Goal: Browse casually: Explore the website without a specific task or goal

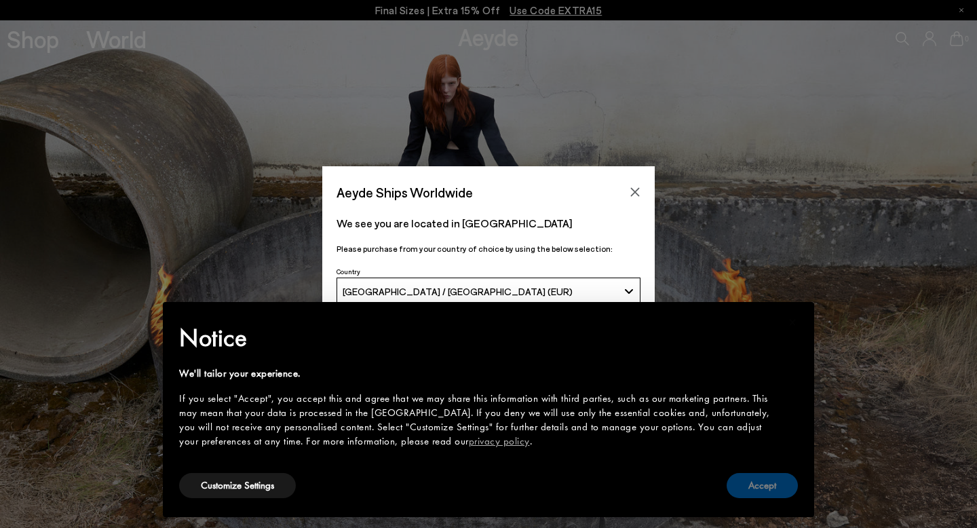
click at [752, 480] on button "Accept" at bounding box center [762, 485] width 71 height 25
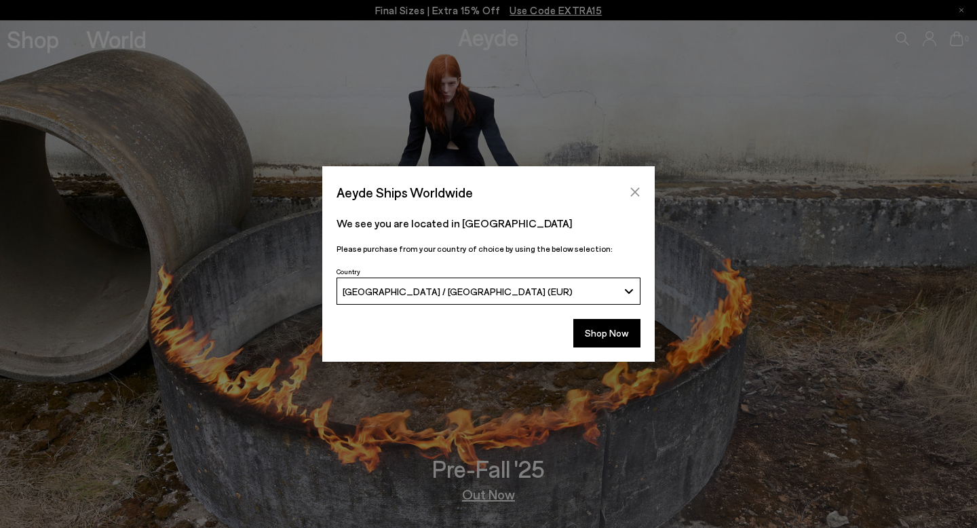
click at [634, 190] on icon "Close" at bounding box center [635, 192] width 9 height 9
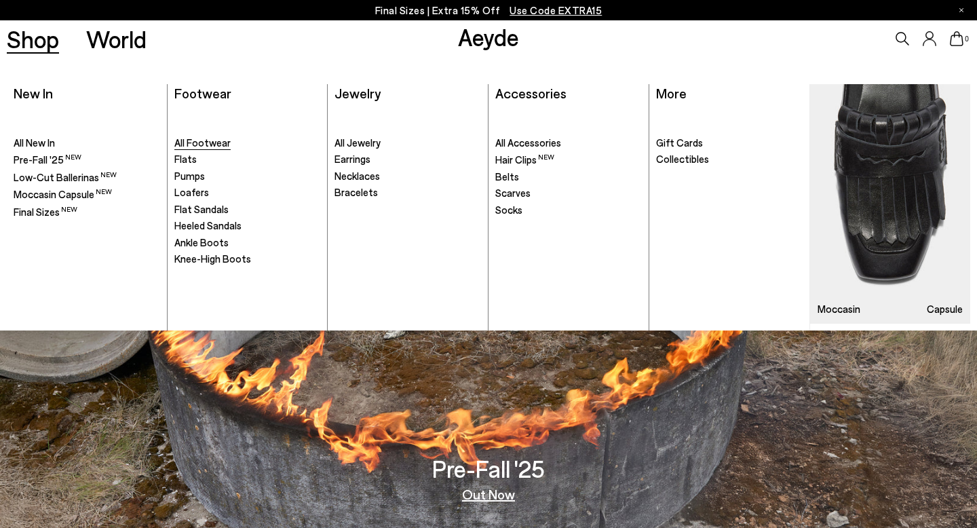
click at [215, 141] on span "All Footwear" at bounding box center [202, 142] width 56 height 12
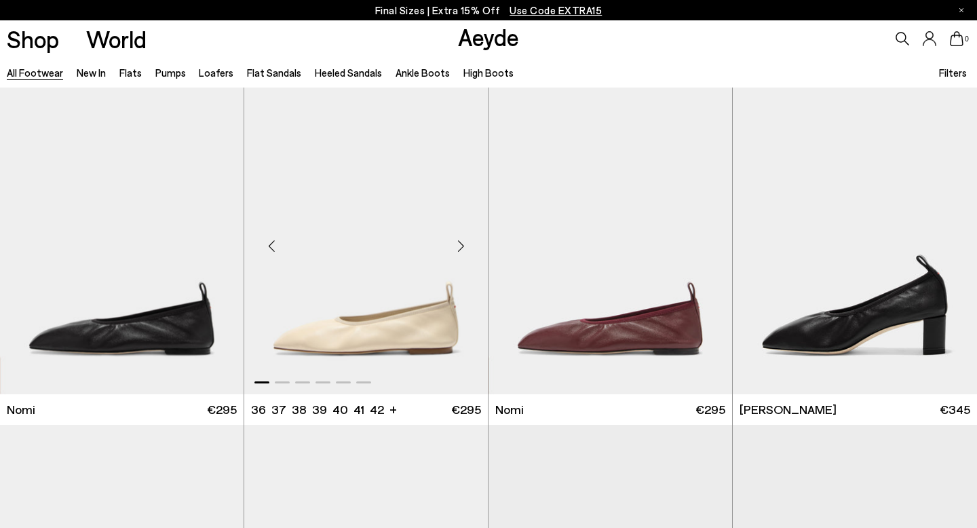
click at [462, 247] on div "Next slide" at bounding box center [460, 246] width 41 height 41
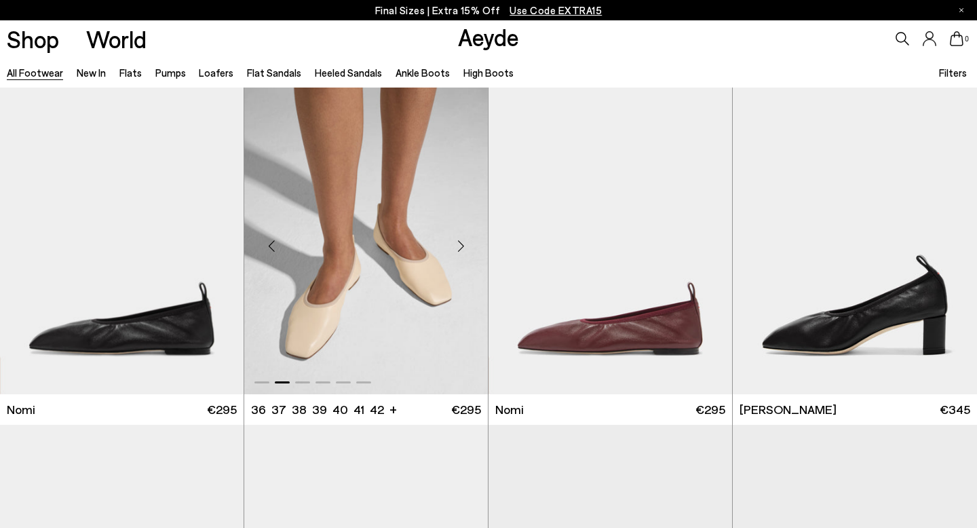
click at [462, 247] on div "Next slide" at bounding box center [460, 246] width 41 height 41
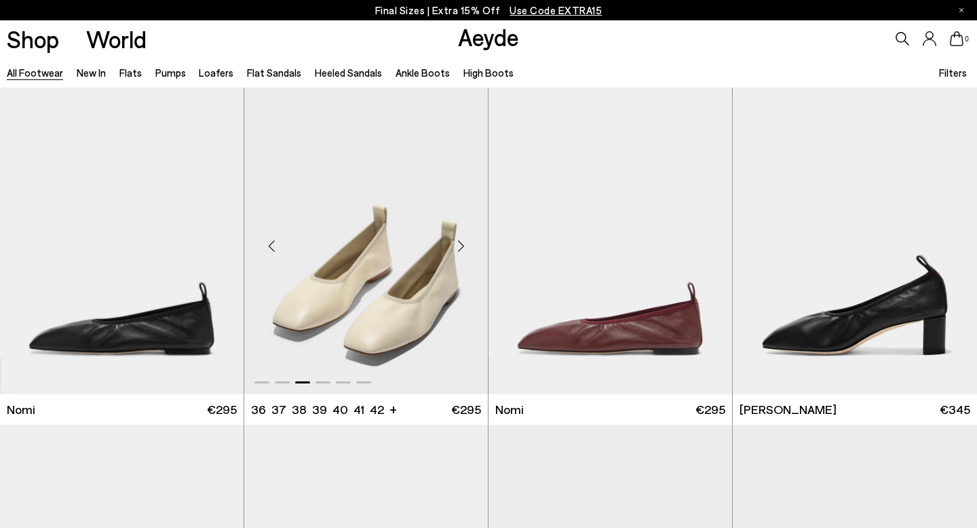
click at [462, 247] on div "Next slide" at bounding box center [460, 246] width 41 height 41
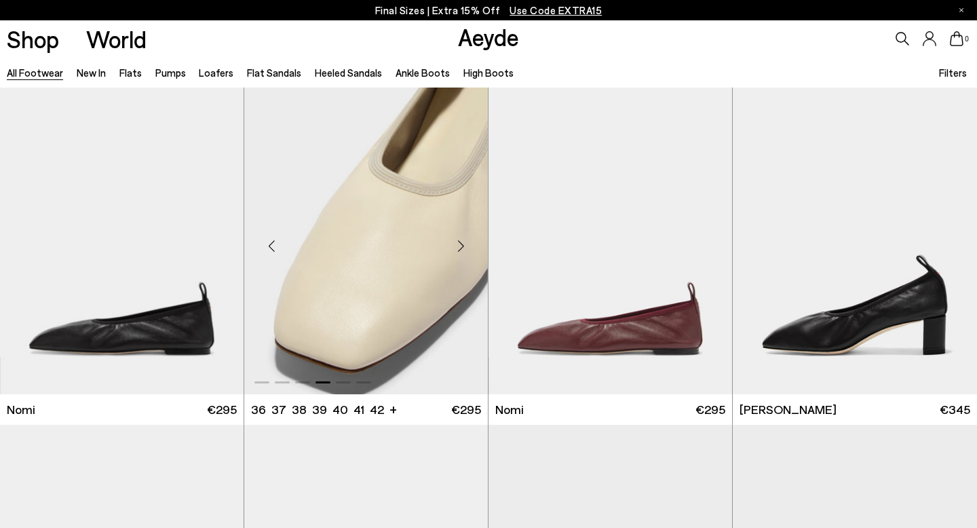
click at [462, 247] on div "Next slide" at bounding box center [460, 246] width 41 height 41
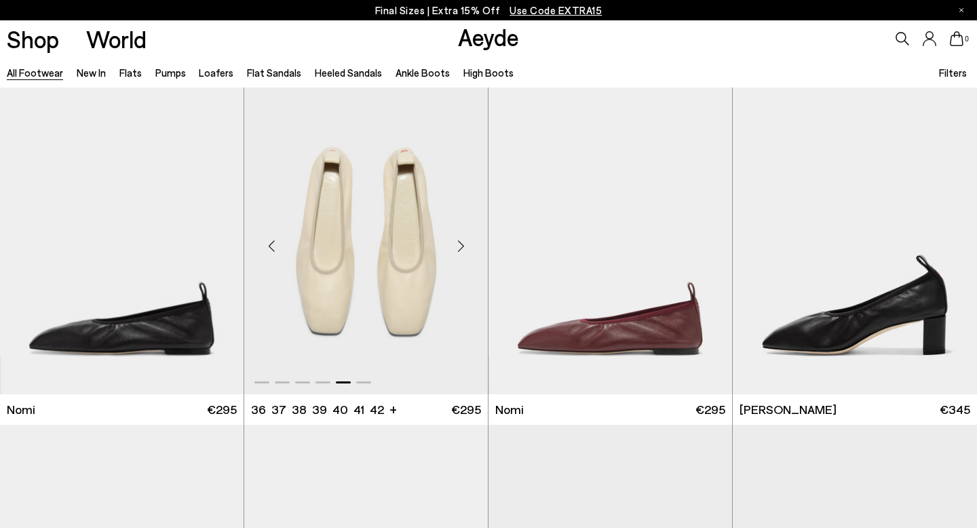
click at [461, 244] on div "Next slide" at bounding box center [460, 246] width 41 height 41
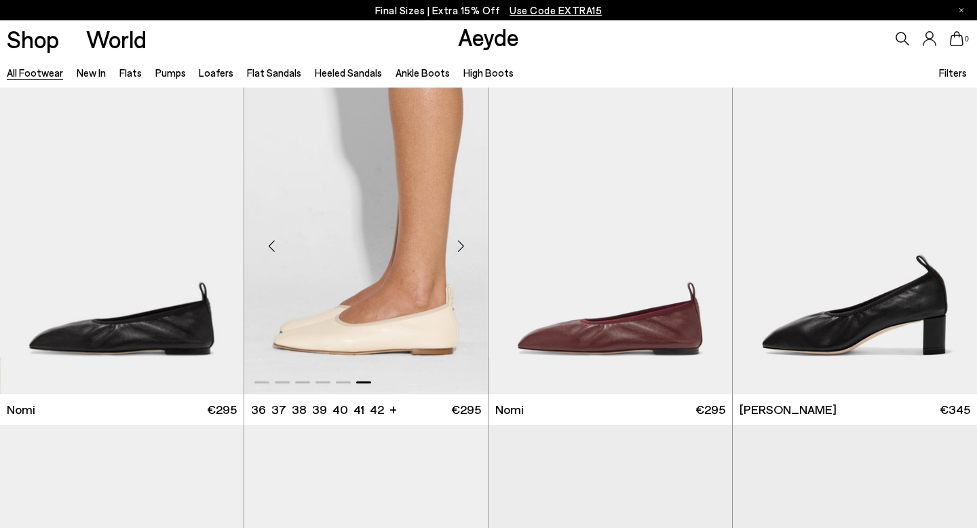
click at [461, 244] on div "Next slide" at bounding box center [460, 246] width 41 height 41
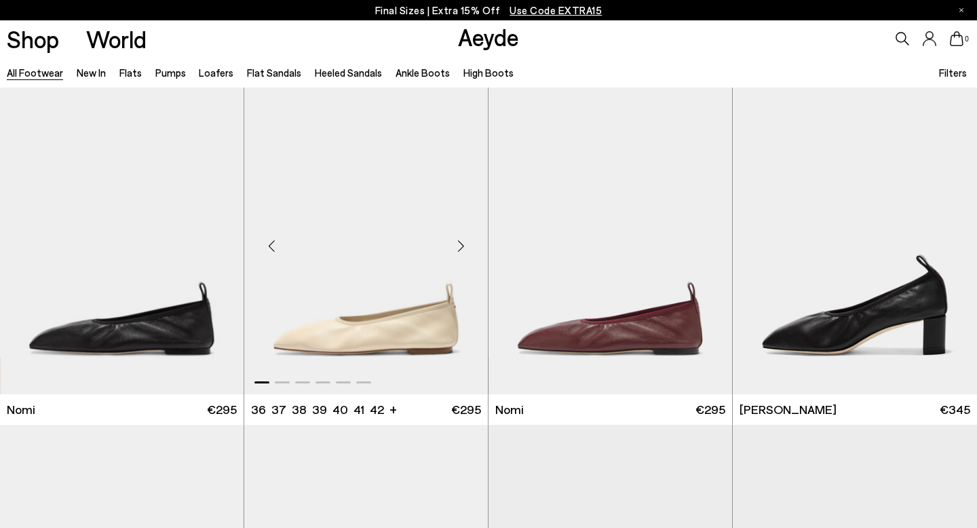
click at [461, 244] on div "Next slide" at bounding box center [460, 246] width 41 height 41
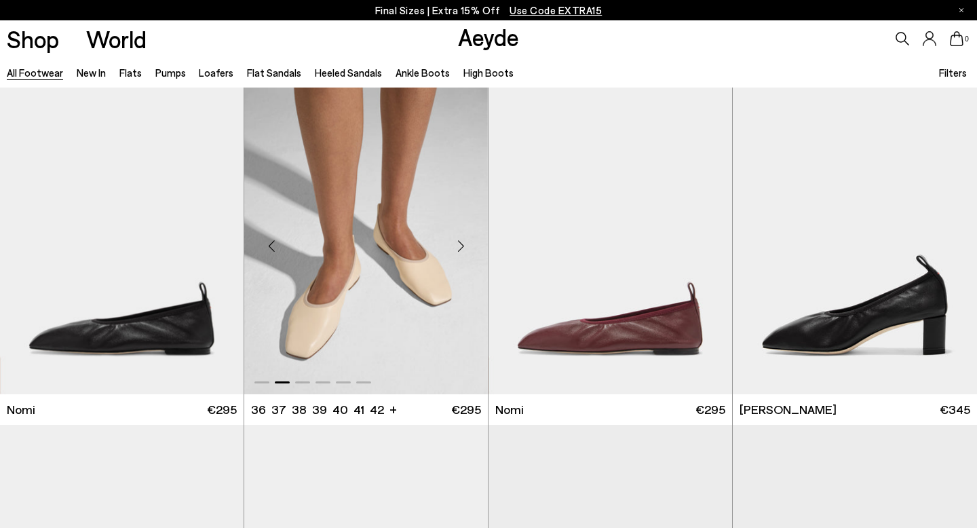
click at [461, 245] on div "Next slide" at bounding box center [460, 246] width 41 height 41
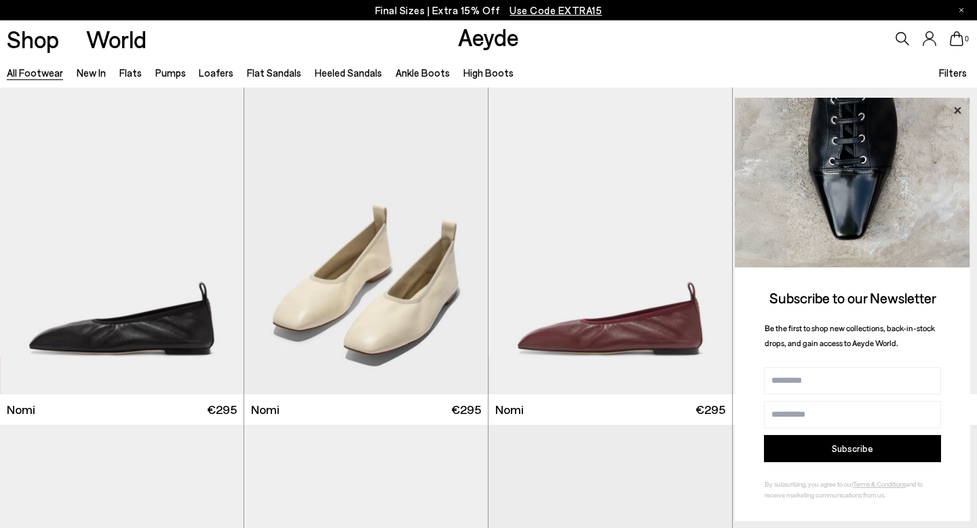
click at [957, 111] on icon at bounding box center [957, 110] width 7 height 7
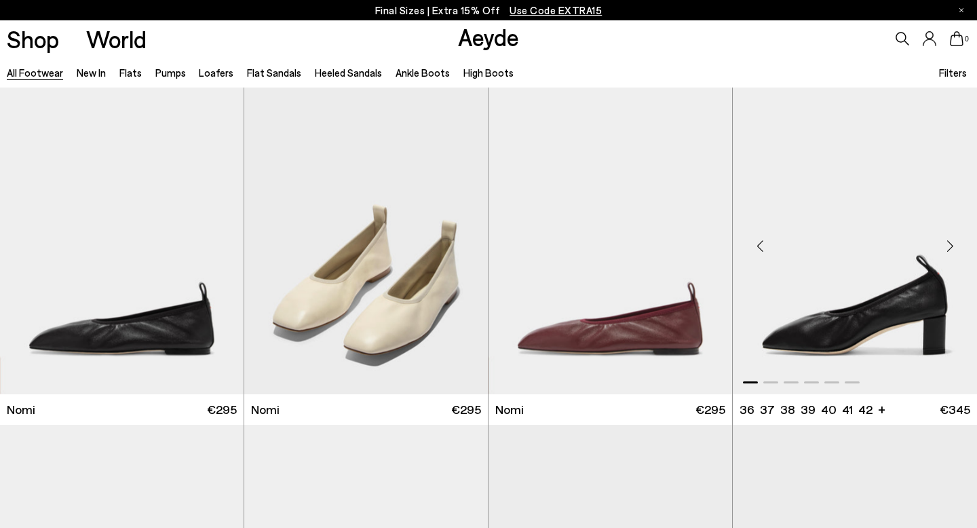
click at [950, 241] on div "Next slide" at bounding box center [950, 246] width 41 height 41
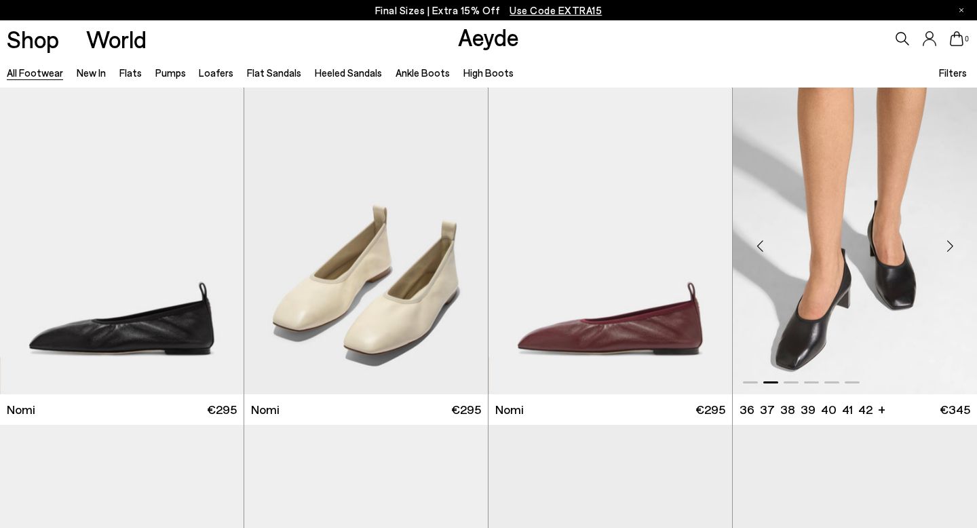
click at [950, 241] on div "Next slide" at bounding box center [950, 246] width 41 height 41
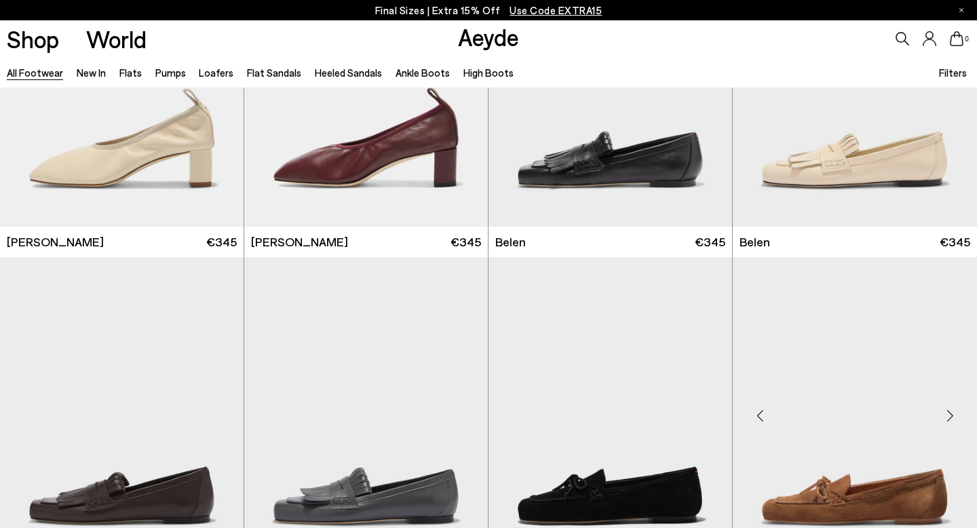
scroll to position [503, 0]
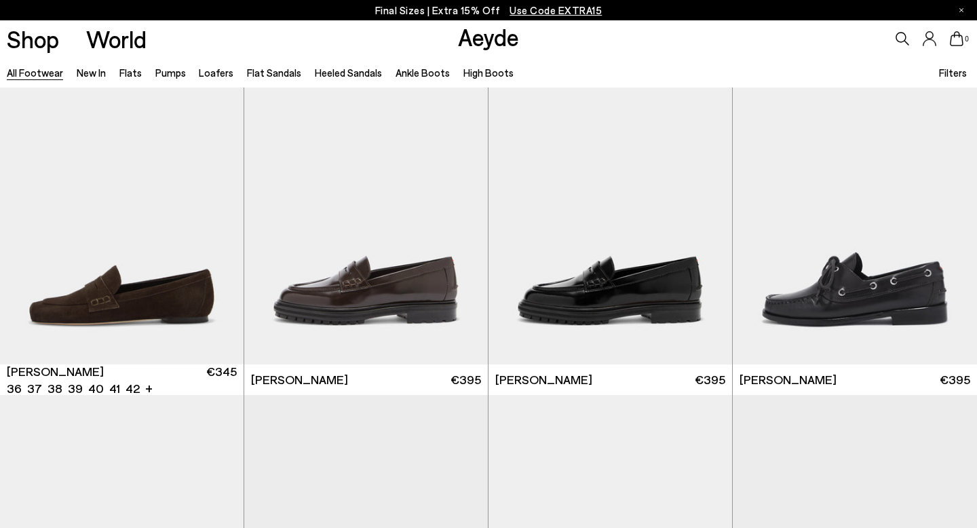
scroll to position [1379, 0]
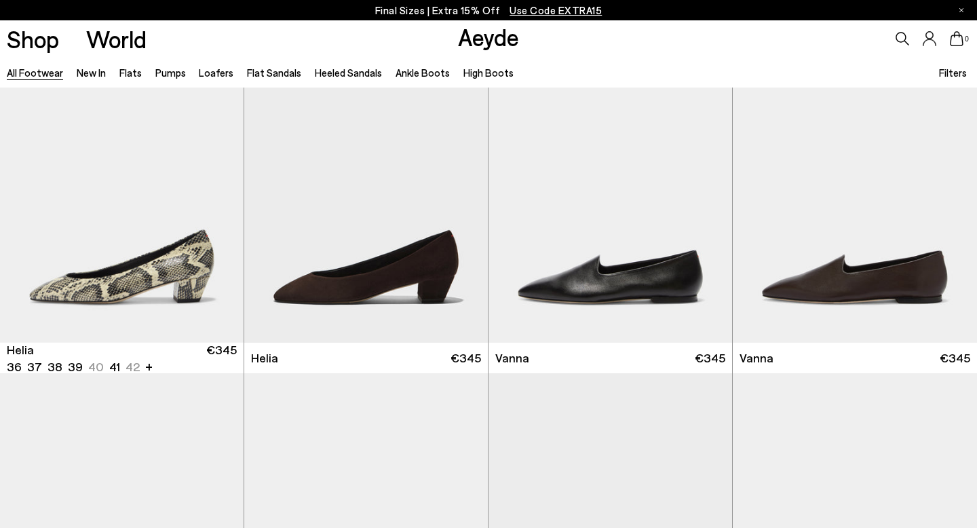
scroll to position [3083, 0]
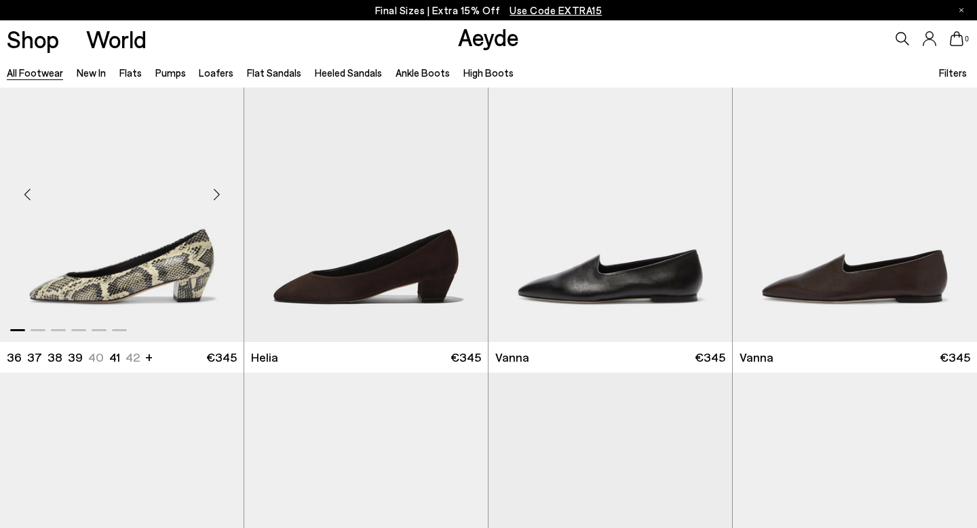
click at [215, 194] on div "Next slide" at bounding box center [216, 194] width 41 height 41
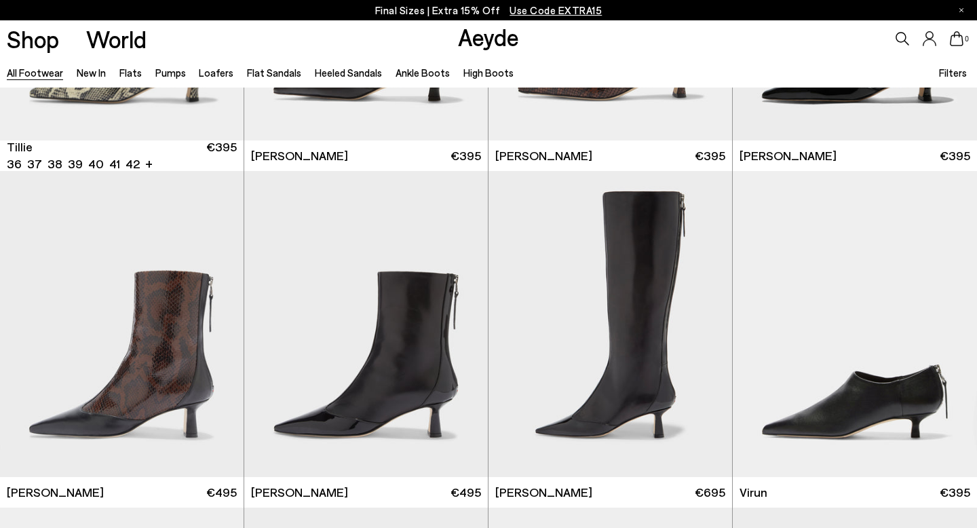
scroll to position [3960, 0]
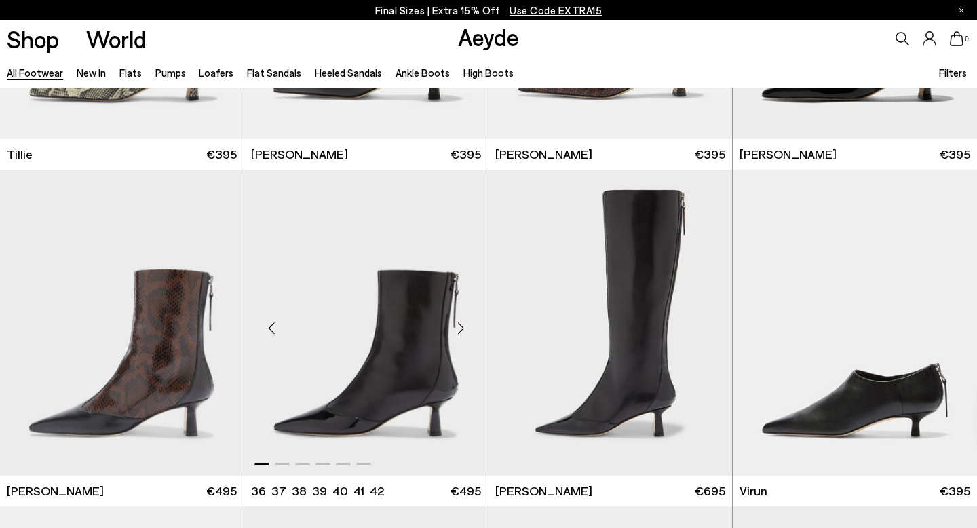
click at [458, 325] on div "Next slide" at bounding box center [460, 328] width 41 height 41
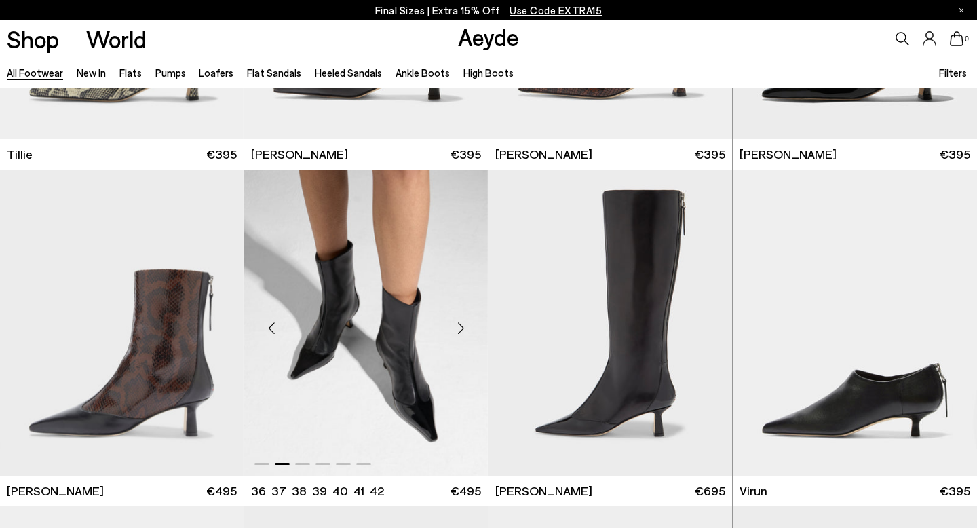
click at [459, 328] on div "Next slide" at bounding box center [460, 328] width 41 height 41
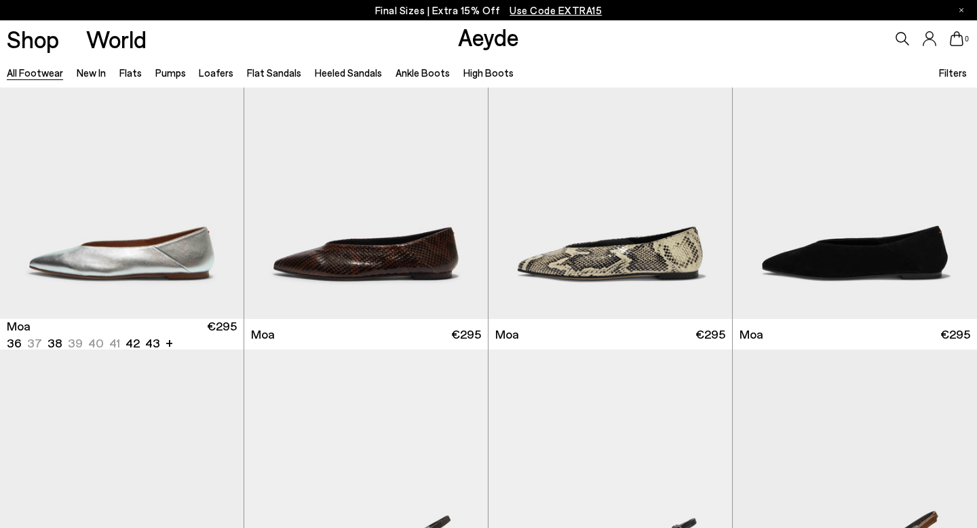
scroll to position [5805, 0]
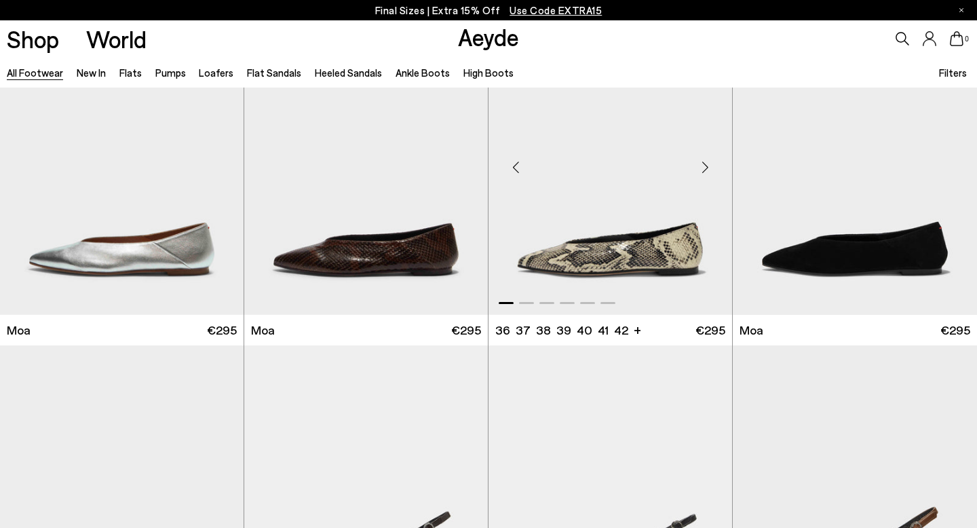
click at [710, 166] on div "Next slide" at bounding box center [705, 167] width 41 height 41
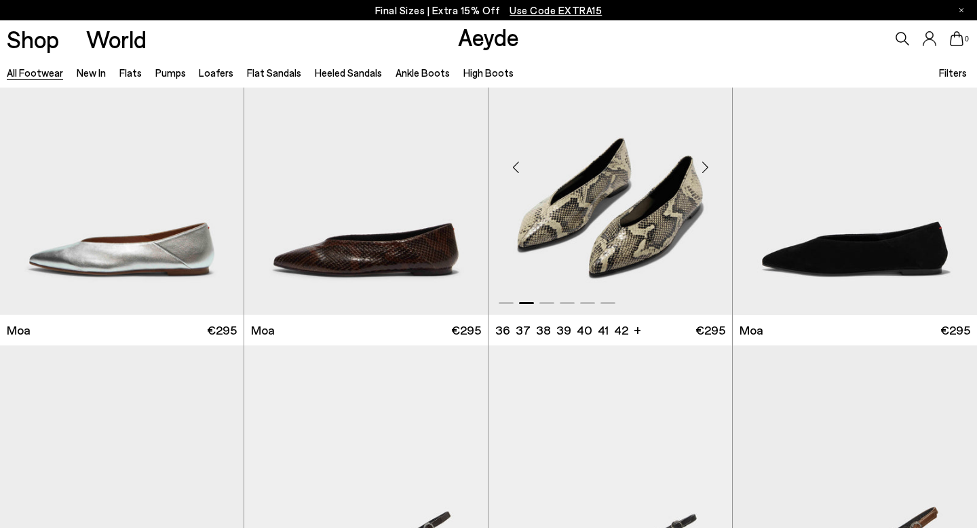
click at [703, 164] on div "Next slide" at bounding box center [705, 167] width 41 height 41
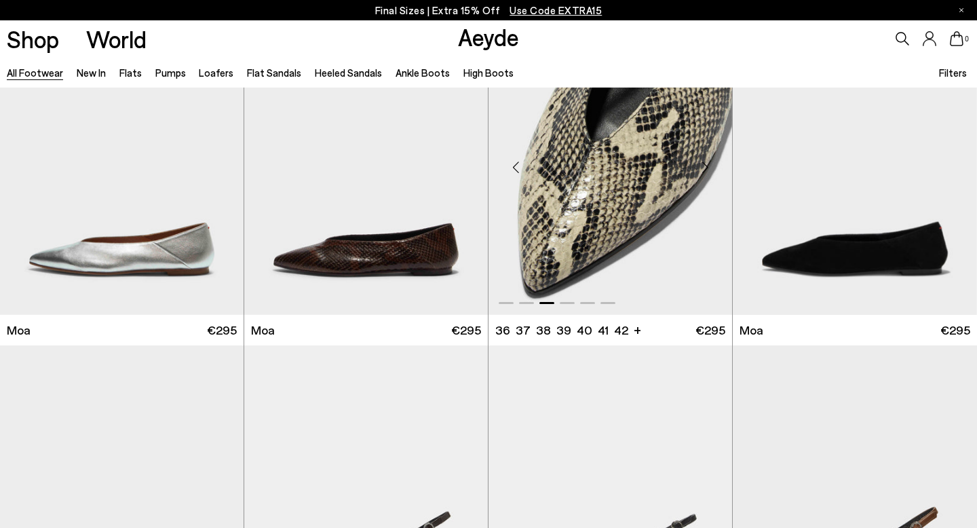
click at [706, 165] on div "Next slide" at bounding box center [705, 167] width 41 height 41
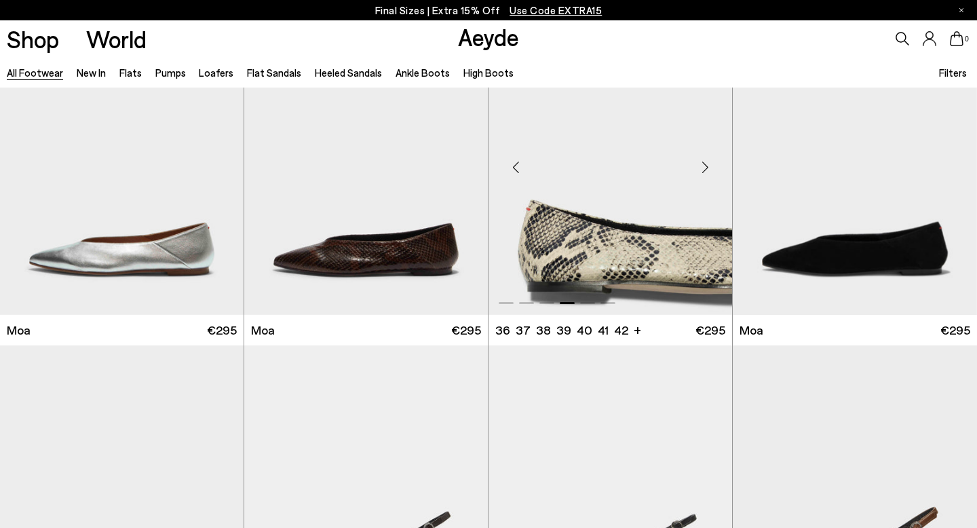
click at [706, 165] on div "Next slide" at bounding box center [705, 167] width 41 height 41
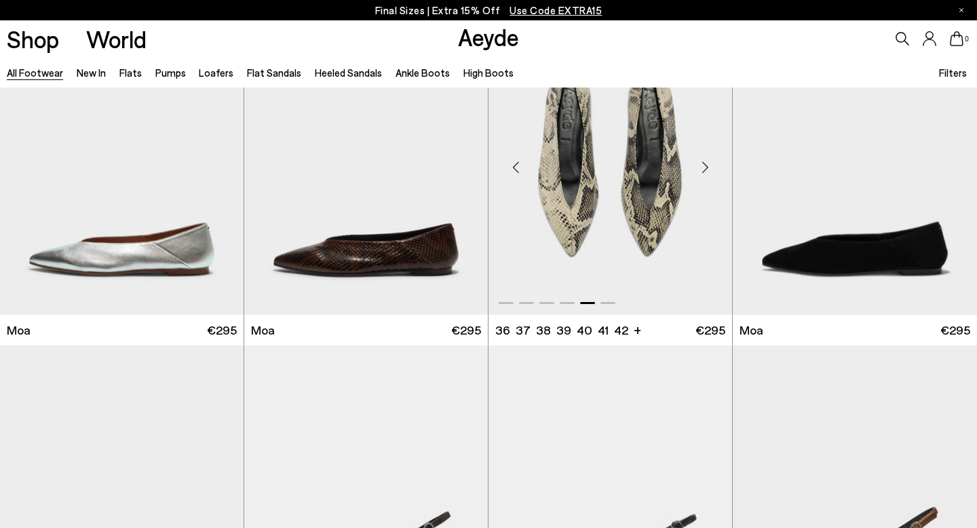
click at [706, 164] on div "Next slide" at bounding box center [705, 167] width 41 height 41
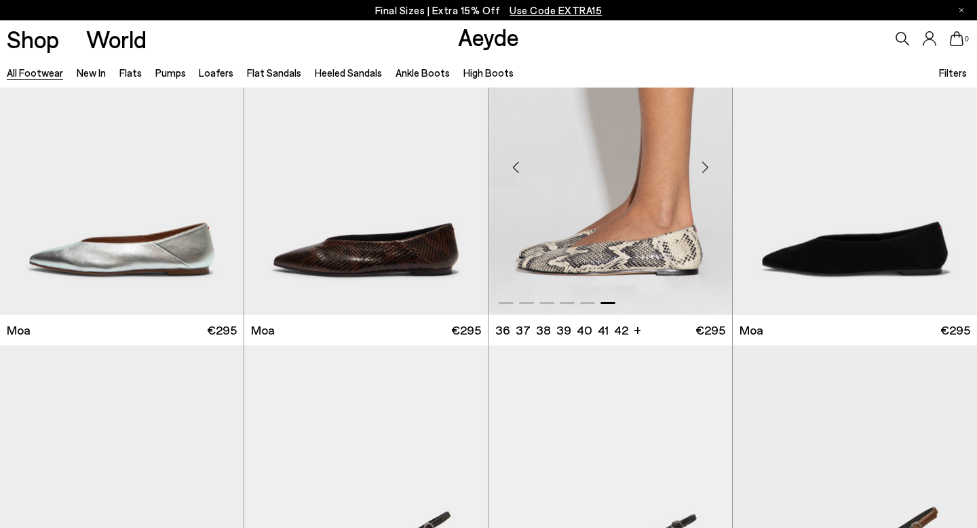
click at [706, 164] on div "Next slide" at bounding box center [705, 167] width 41 height 41
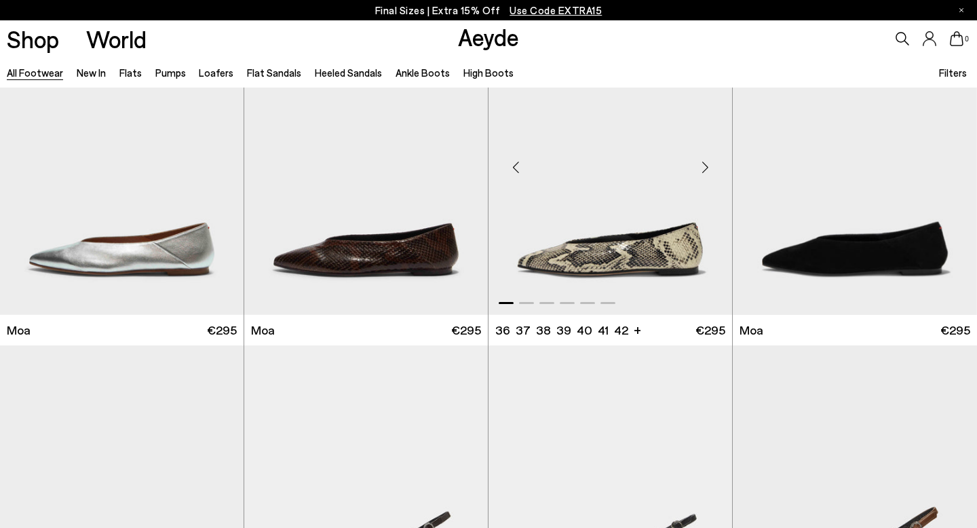
click at [706, 164] on div "Next slide" at bounding box center [705, 167] width 41 height 41
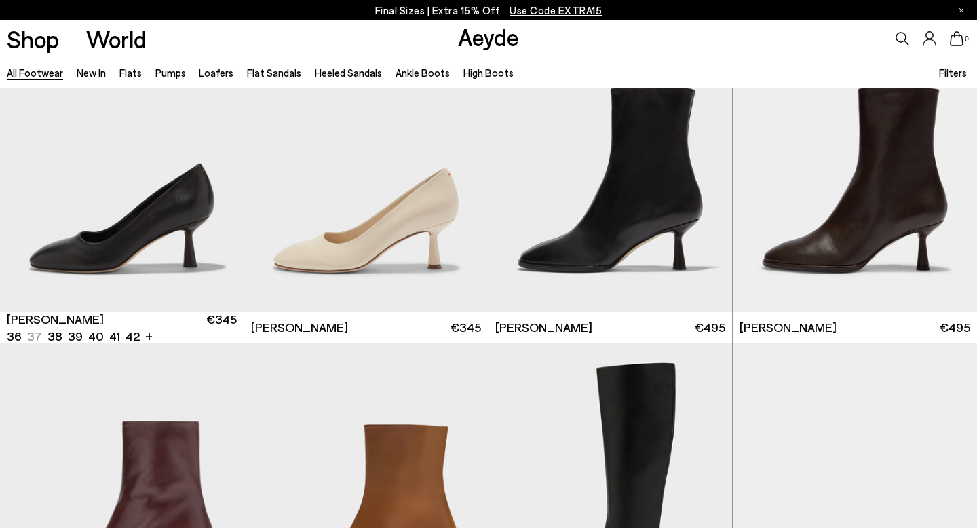
scroll to position [6482, 0]
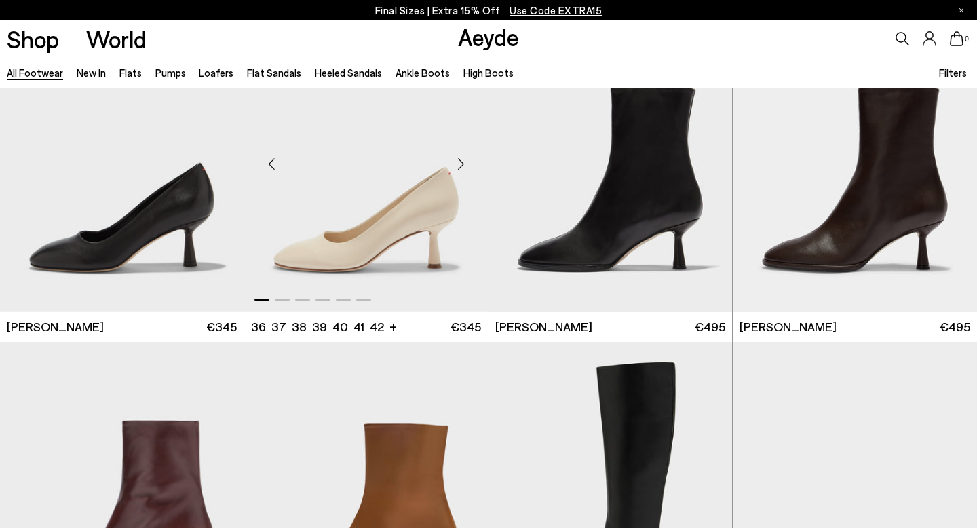
click at [461, 159] on div "Next slide" at bounding box center [460, 163] width 41 height 41
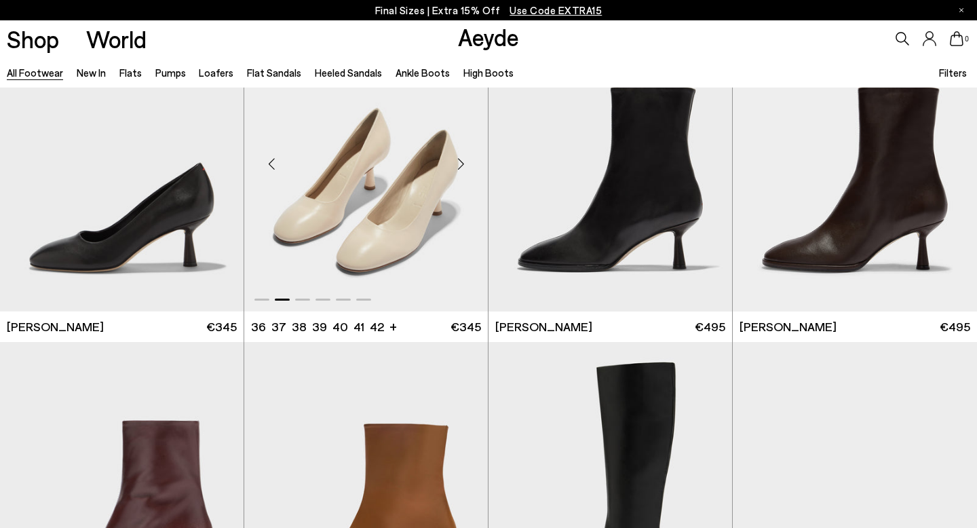
click at [461, 159] on div "Next slide" at bounding box center [460, 163] width 41 height 41
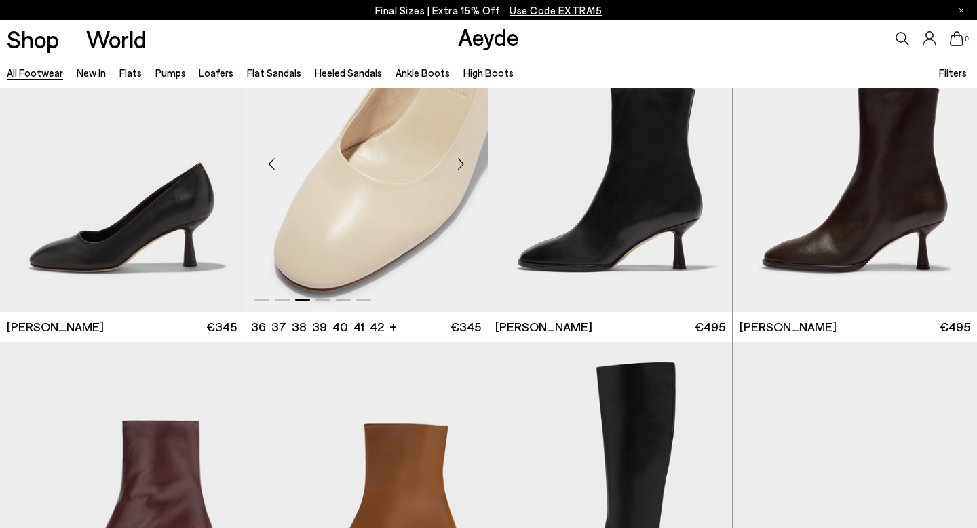
click at [461, 159] on div "Next slide" at bounding box center [460, 163] width 41 height 41
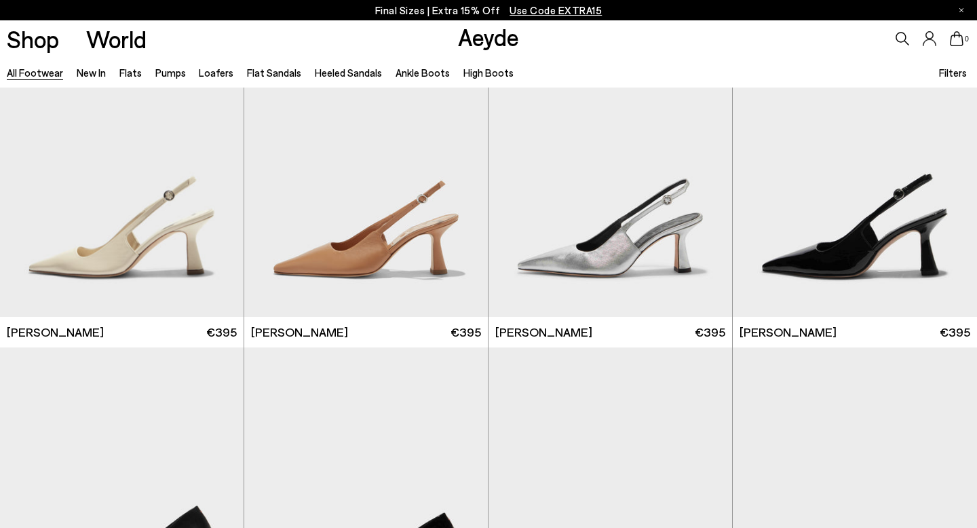
scroll to position [9519, 0]
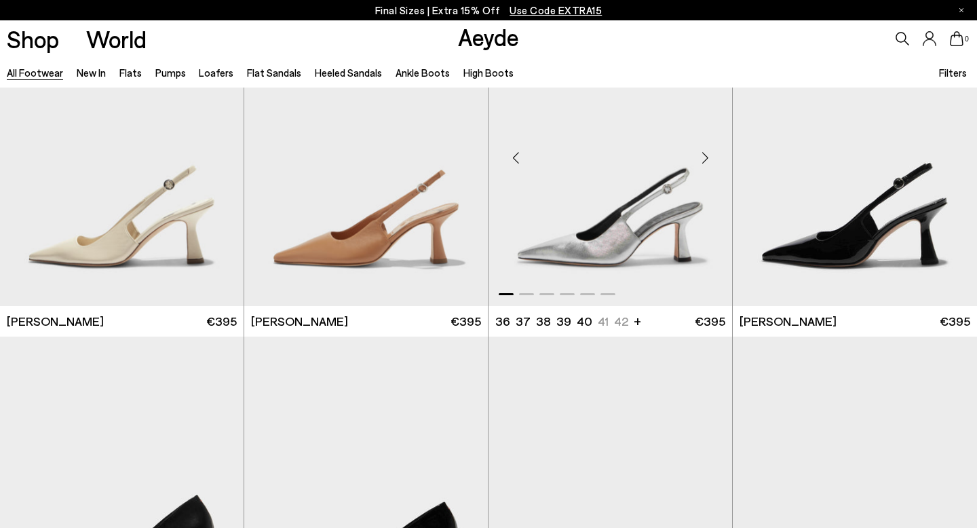
click at [705, 153] on div "Next slide" at bounding box center [705, 158] width 41 height 41
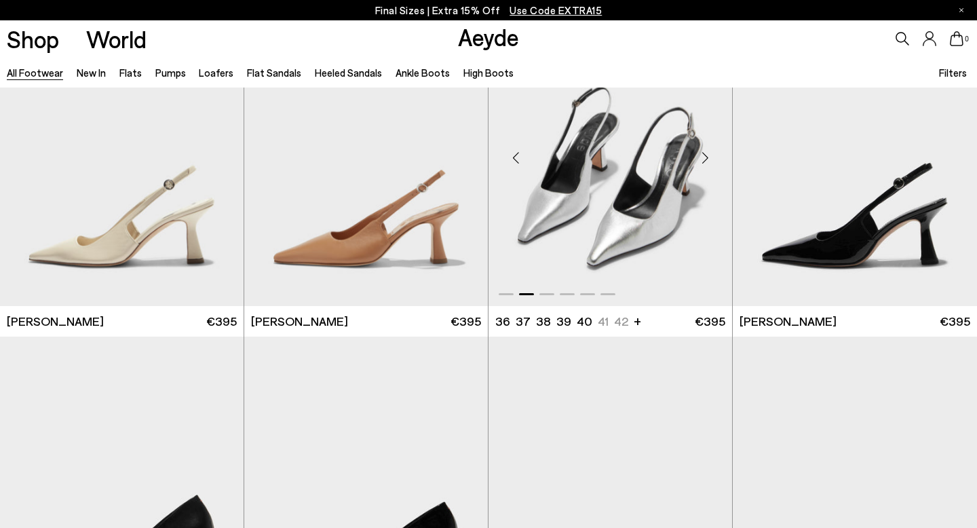
click at [705, 153] on div "Next slide" at bounding box center [705, 158] width 41 height 41
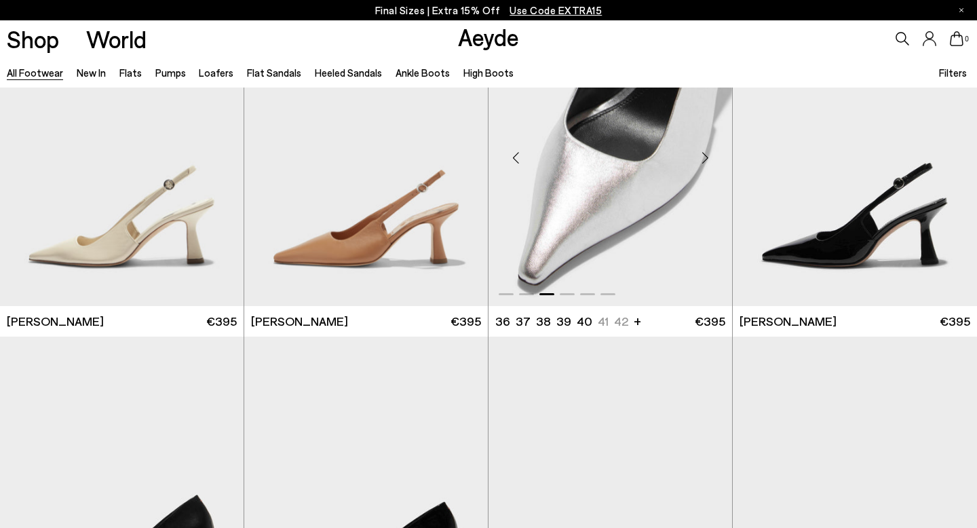
click at [706, 153] on div "Next slide" at bounding box center [705, 158] width 41 height 41
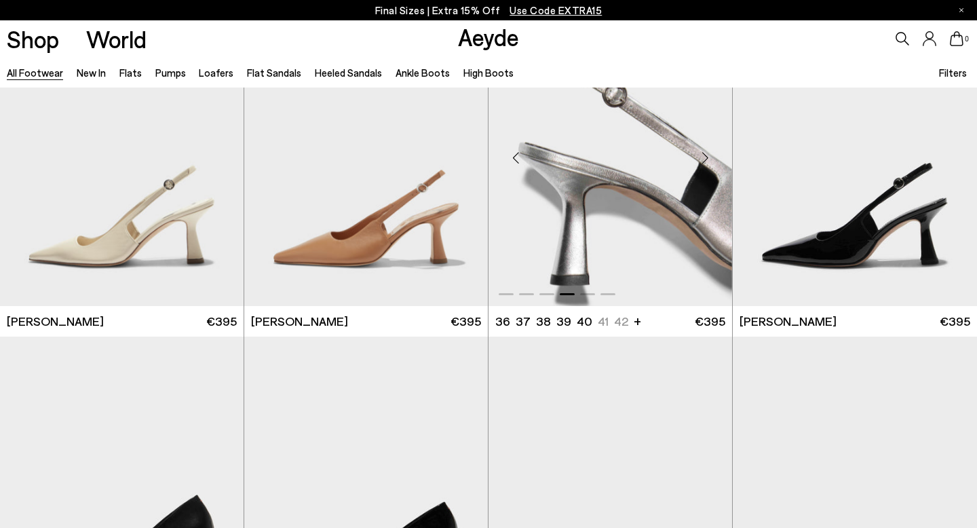
click at [706, 154] on div "Next slide" at bounding box center [705, 158] width 41 height 41
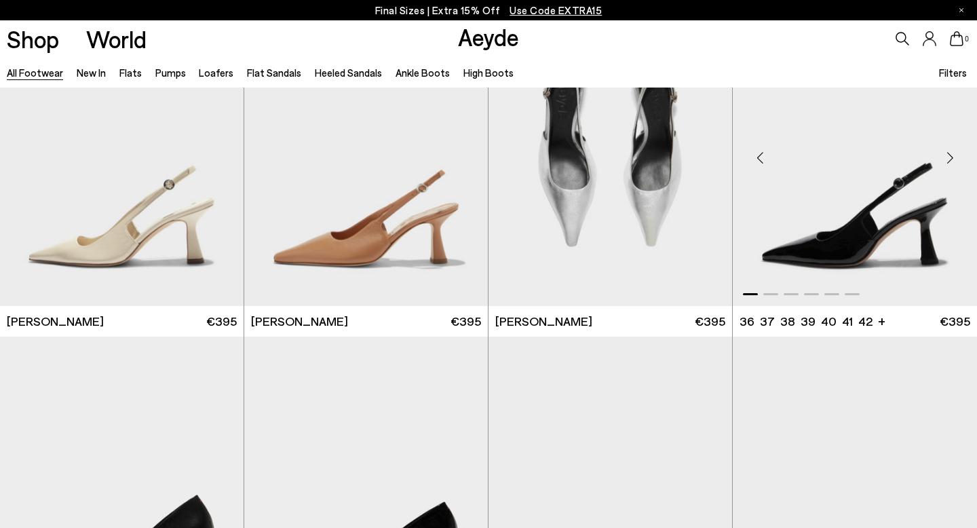
click at [953, 155] on div "Next slide" at bounding box center [950, 158] width 41 height 41
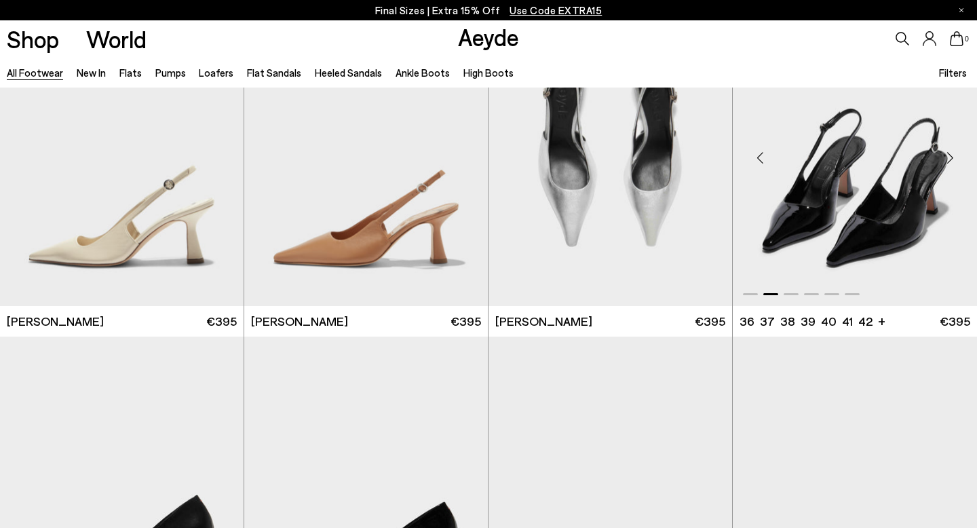
click at [953, 155] on div "Next slide" at bounding box center [950, 158] width 41 height 41
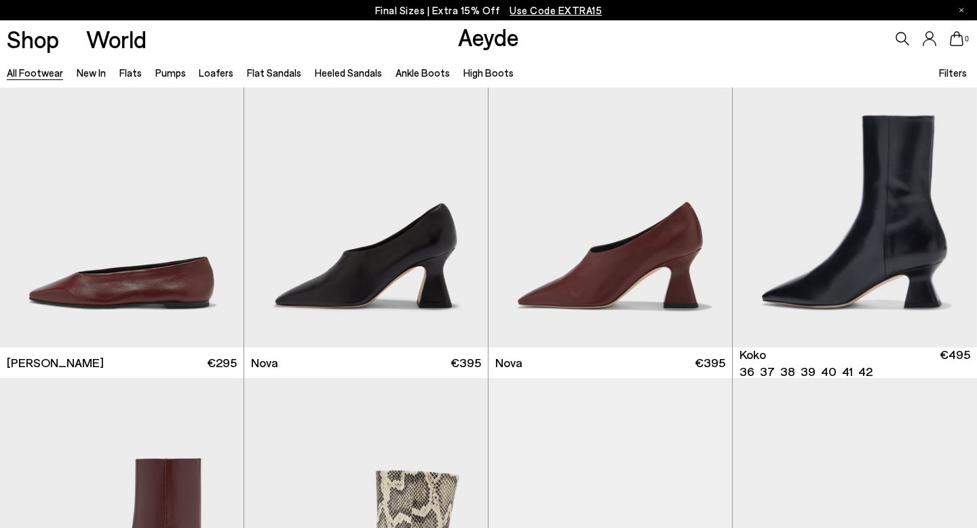
scroll to position [10831, 0]
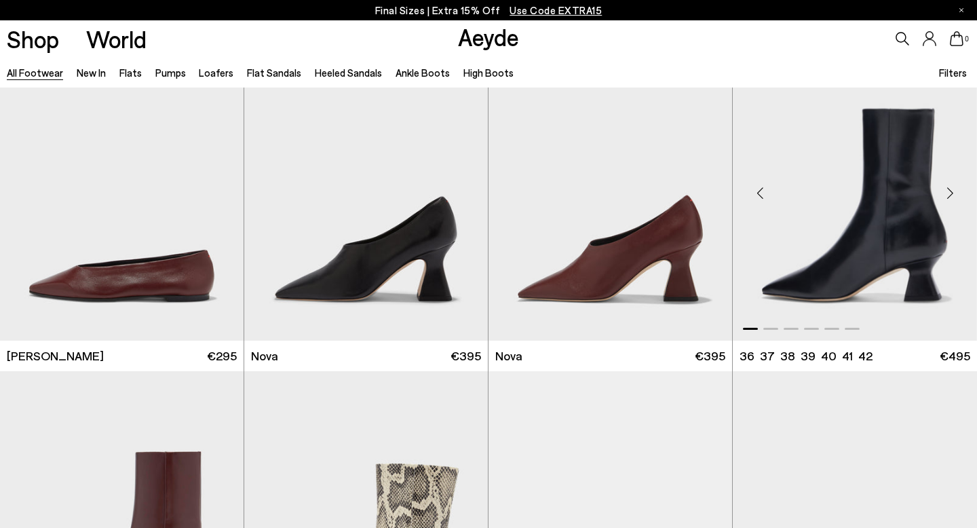
click at [949, 190] on div "Next slide" at bounding box center [950, 192] width 41 height 41
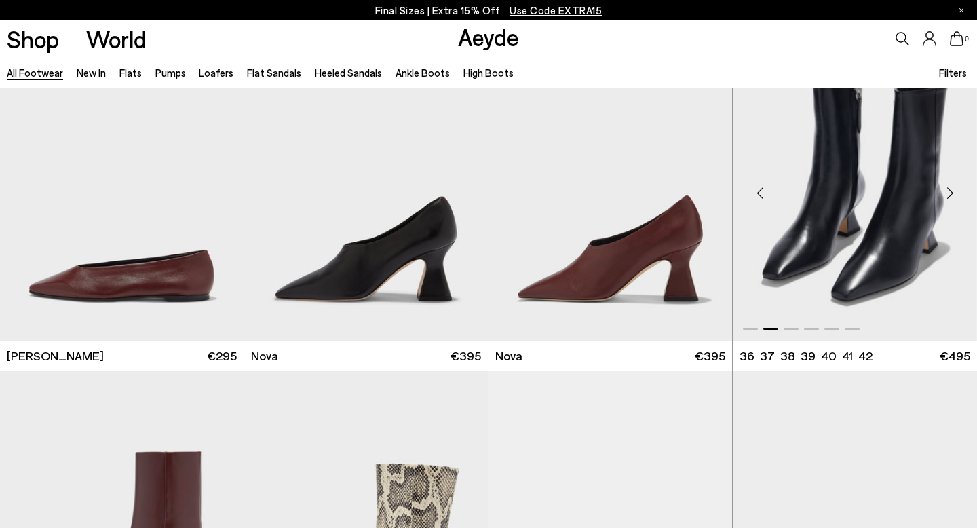
click at [949, 190] on div "Next slide" at bounding box center [950, 192] width 41 height 41
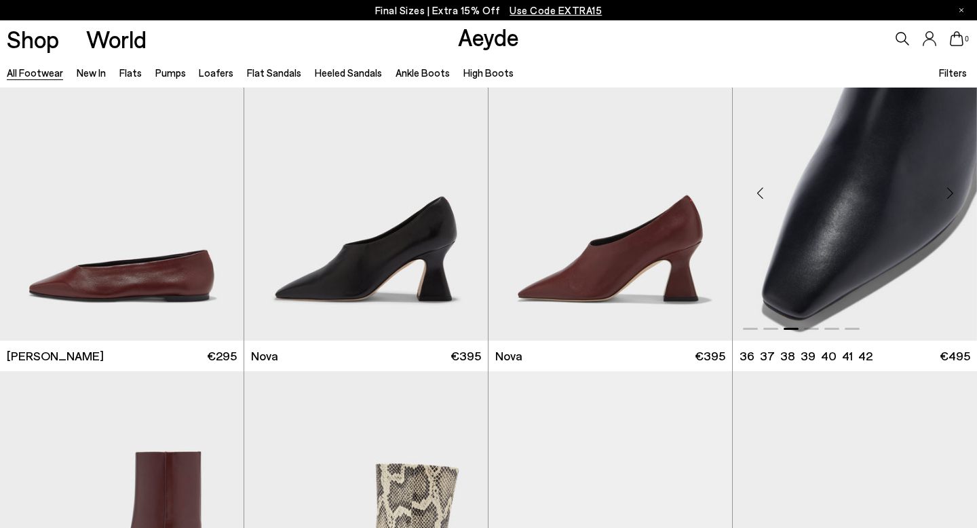
click at [949, 190] on div "Next slide" at bounding box center [950, 192] width 41 height 41
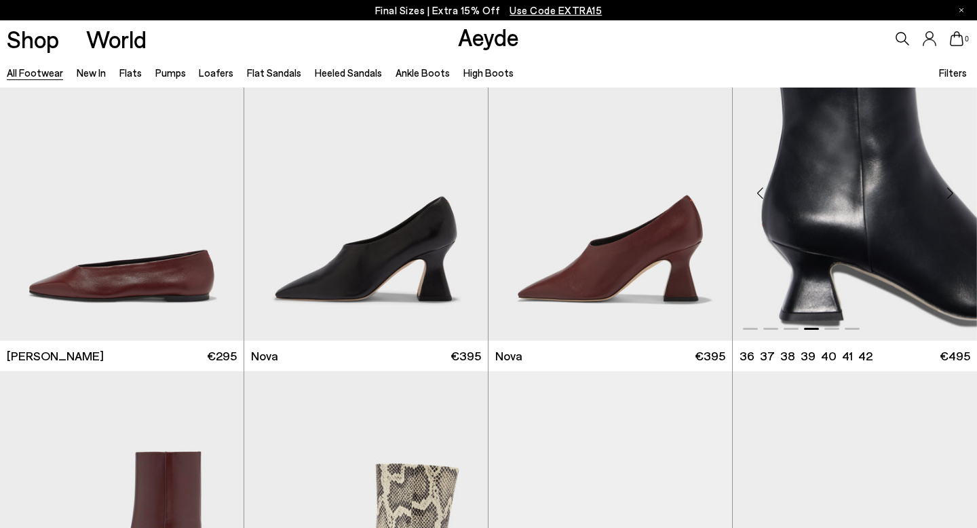
click at [949, 190] on div "Next slide" at bounding box center [950, 192] width 41 height 41
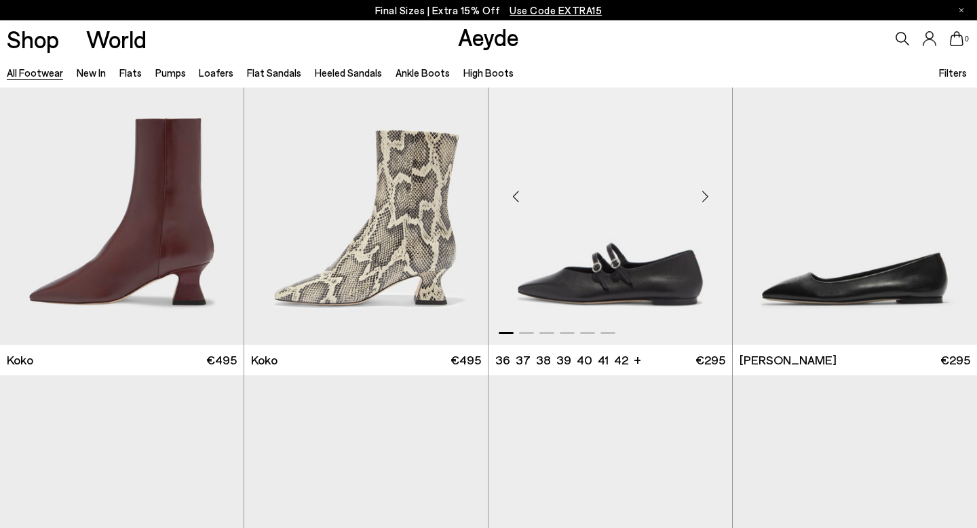
scroll to position [11163, 0]
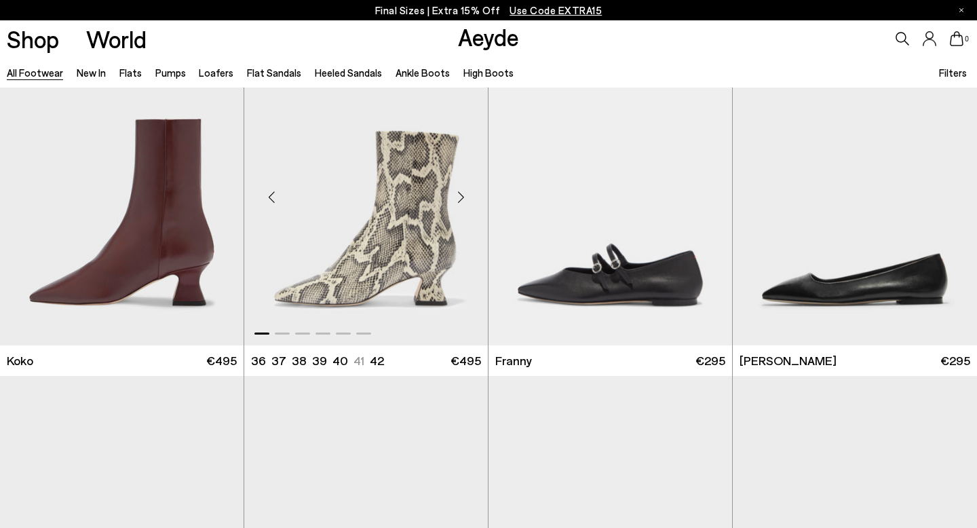
click at [461, 197] on div "Next slide" at bounding box center [460, 197] width 41 height 41
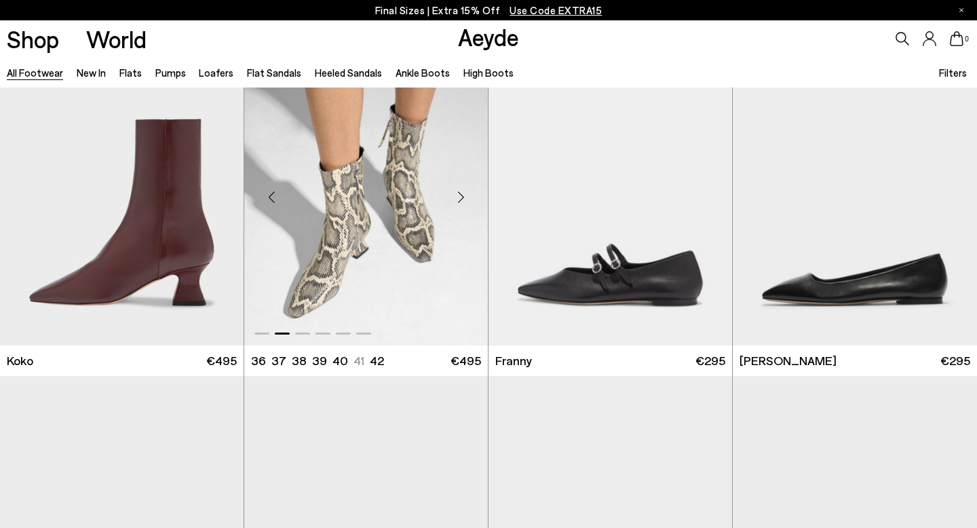
click at [461, 197] on div "Next slide" at bounding box center [460, 197] width 41 height 41
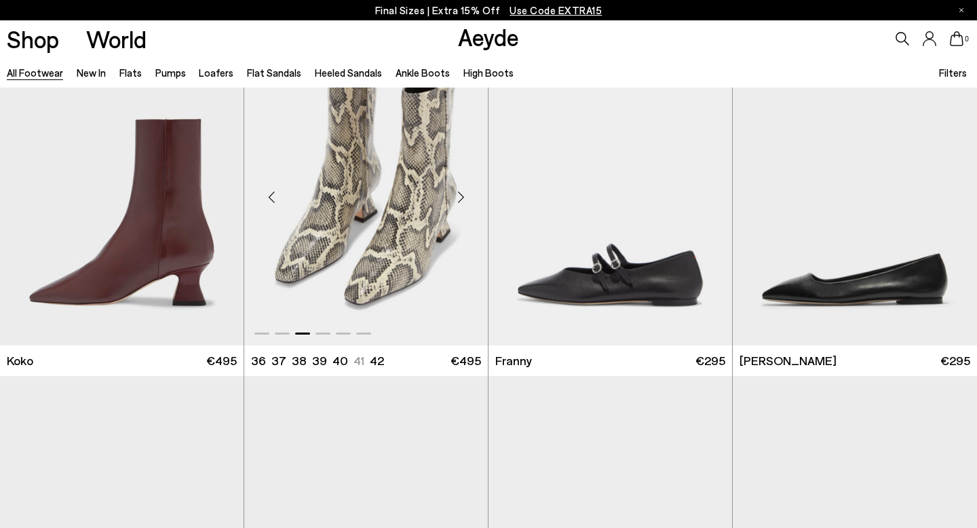
click at [461, 193] on div "Next slide" at bounding box center [460, 197] width 41 height 41
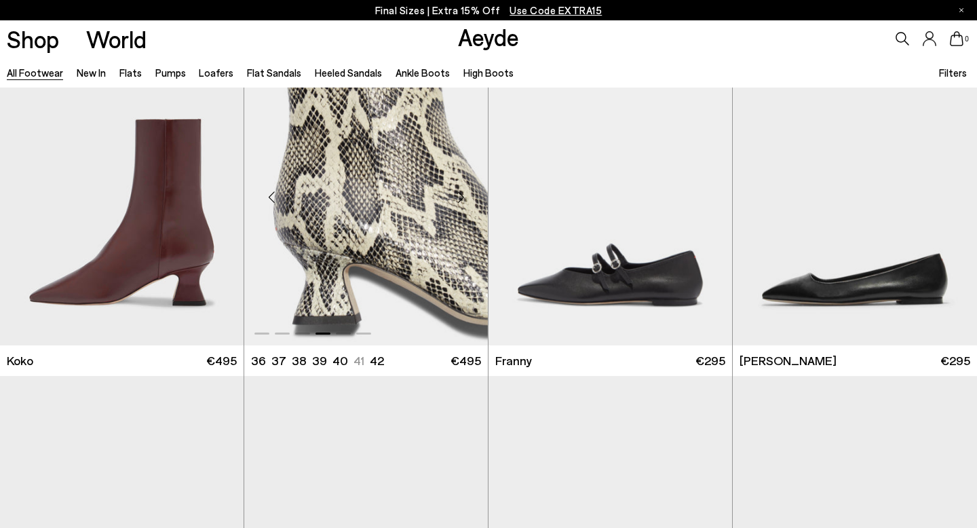
click at [461, 193] on div "Next slide" at bounding box center [460, 197] width 41 height 41
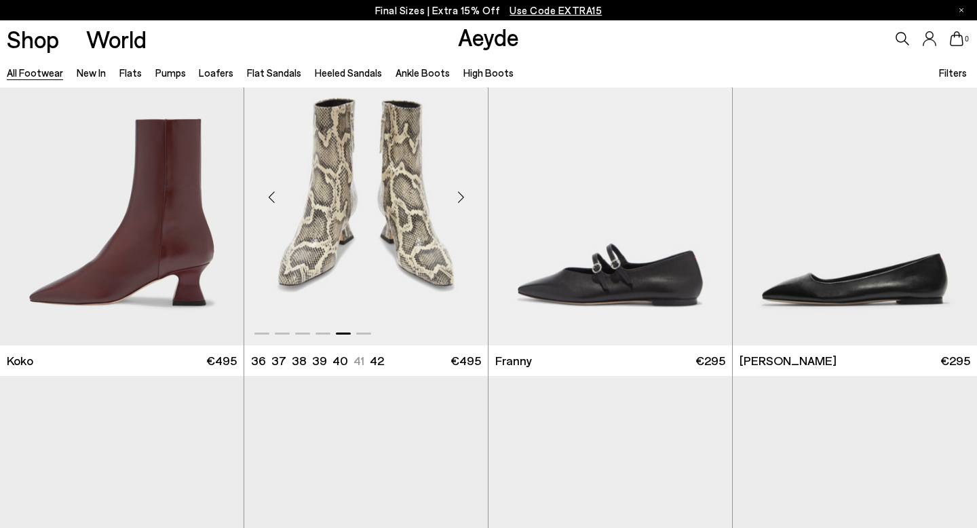
click at [461, 193] on div "Next slide" at bounding box center [460, 197] width 41 height 41
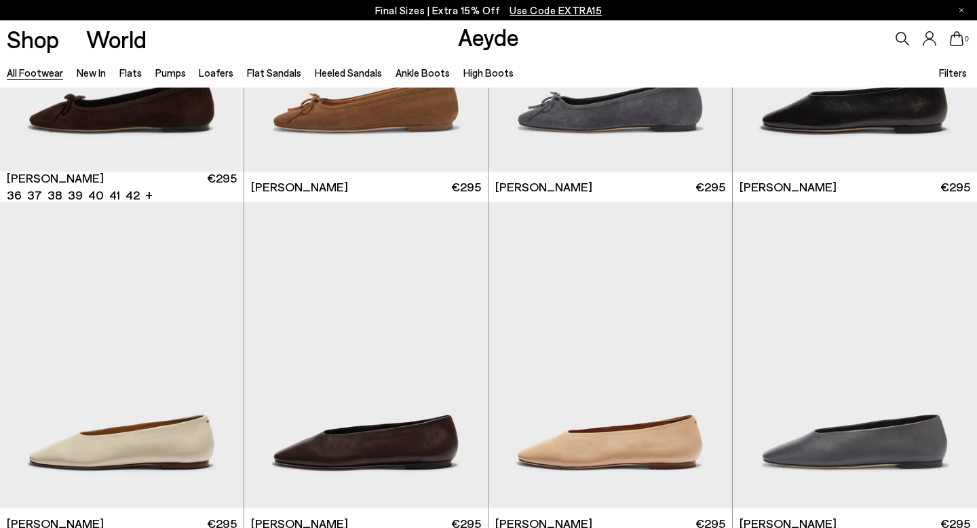
scroll to position [12404, 0]
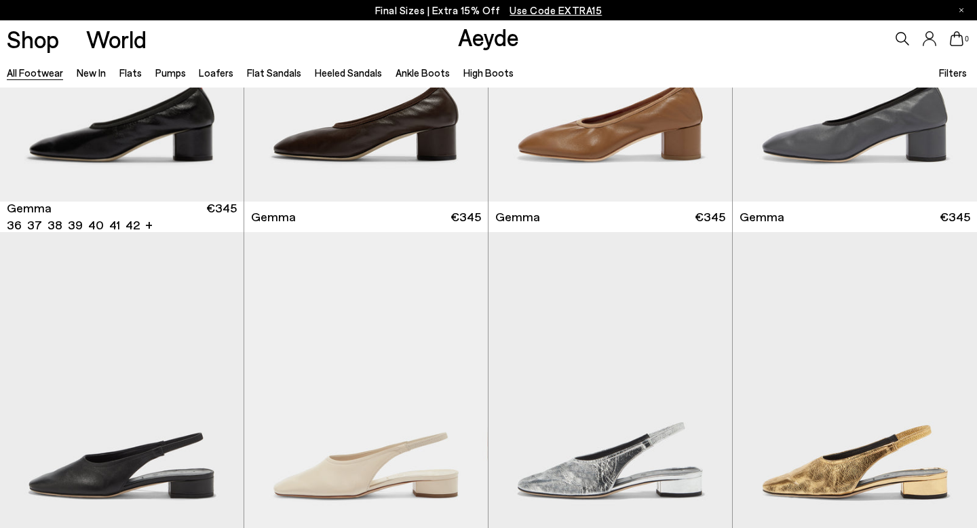
scroll to position [13001, 0]
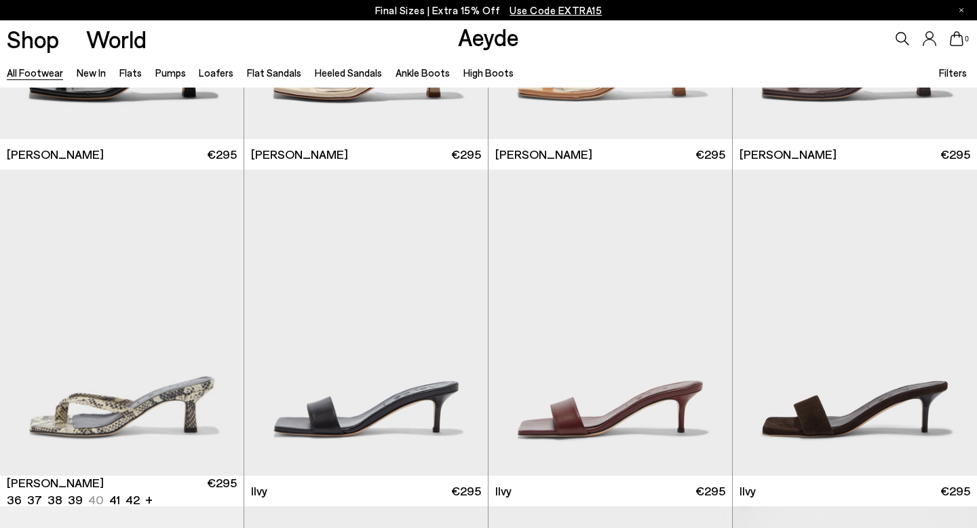
scroll to position [14902, 0]
